Goal: Task Accomplishment & Management: Manage account settings

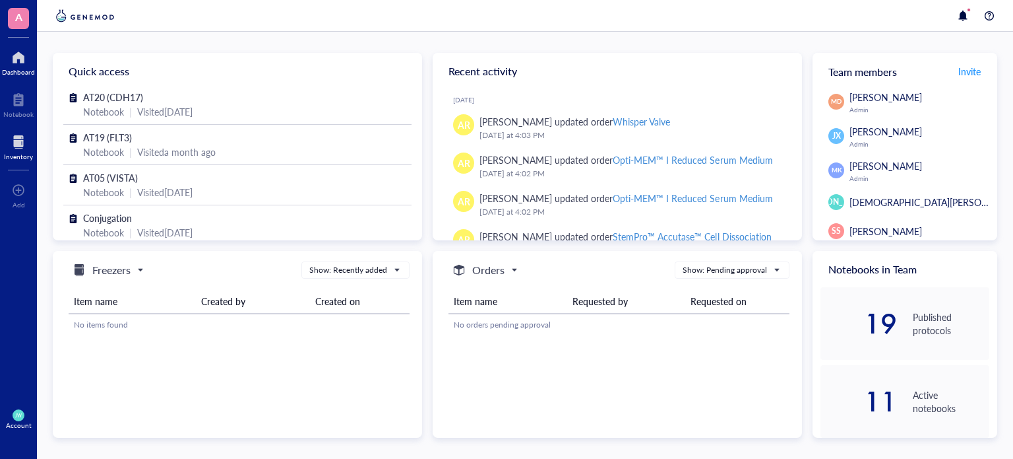
click at [11, 144] on div at bounding box center [18, 141] width 29 height 21
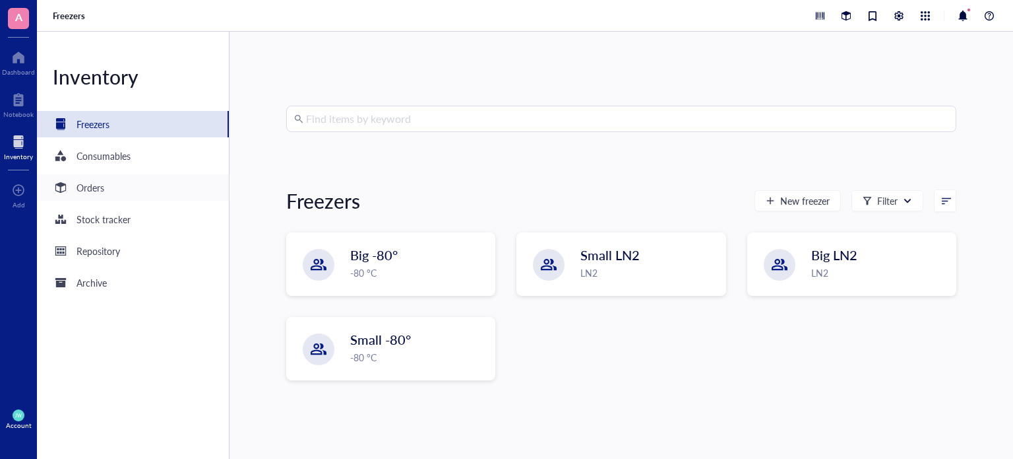
click at [117, 196] on div "Orders" at bounding box center [133, 187] width 192 height 26
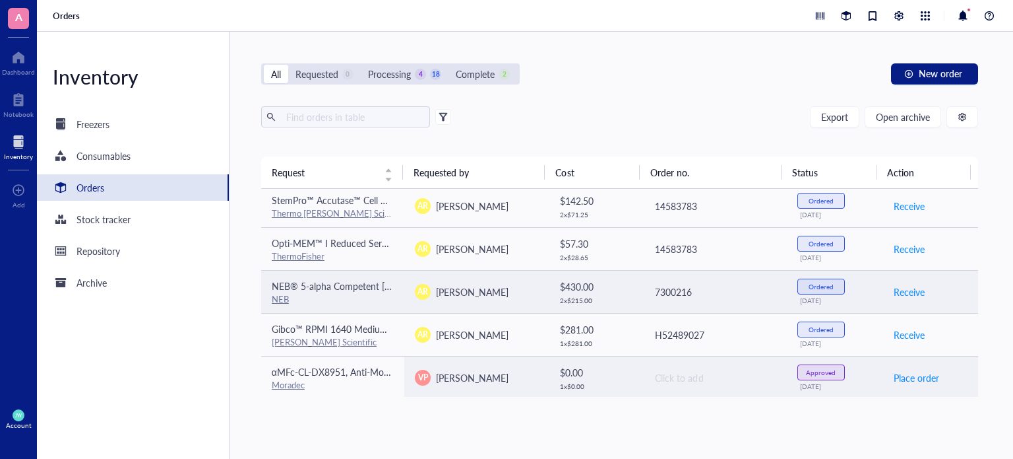
scroll to position [3, 0]
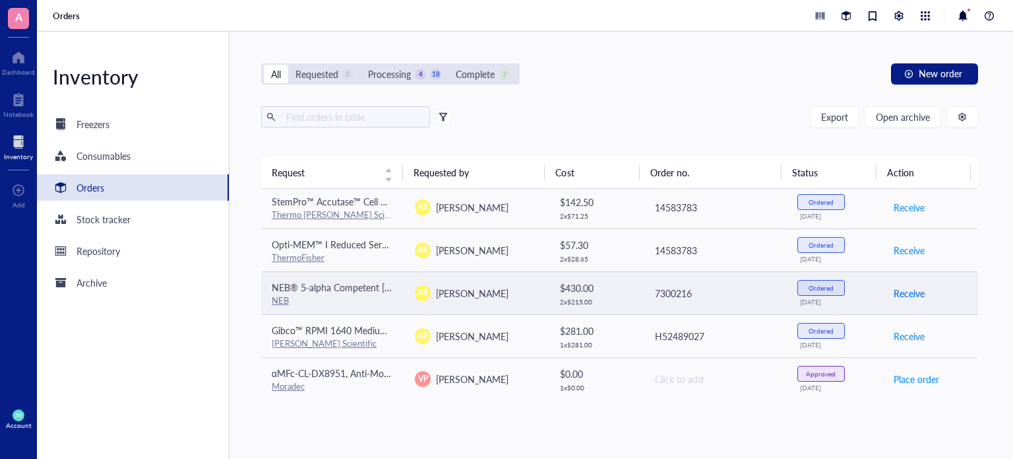
click at [896, 296] on span "Receive" at bounding box center [909, 293] width 31 height 15
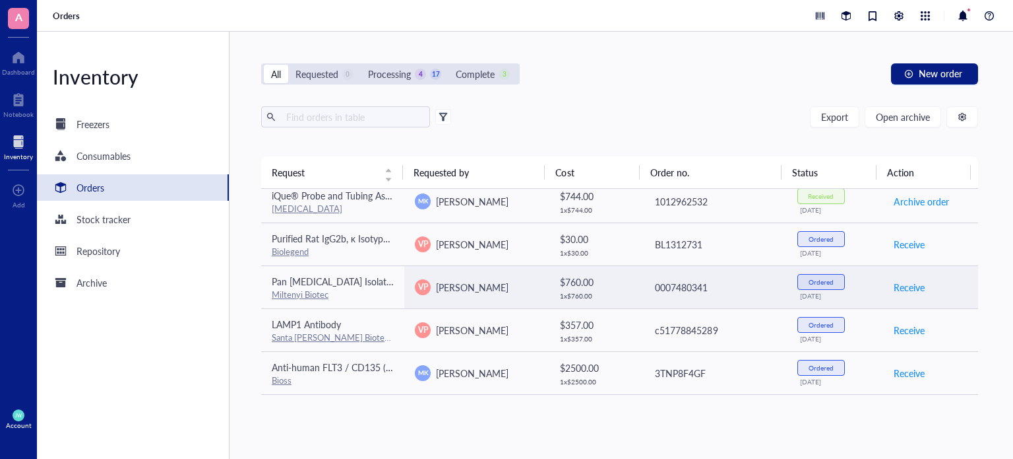
scroll to position [757, 0]
